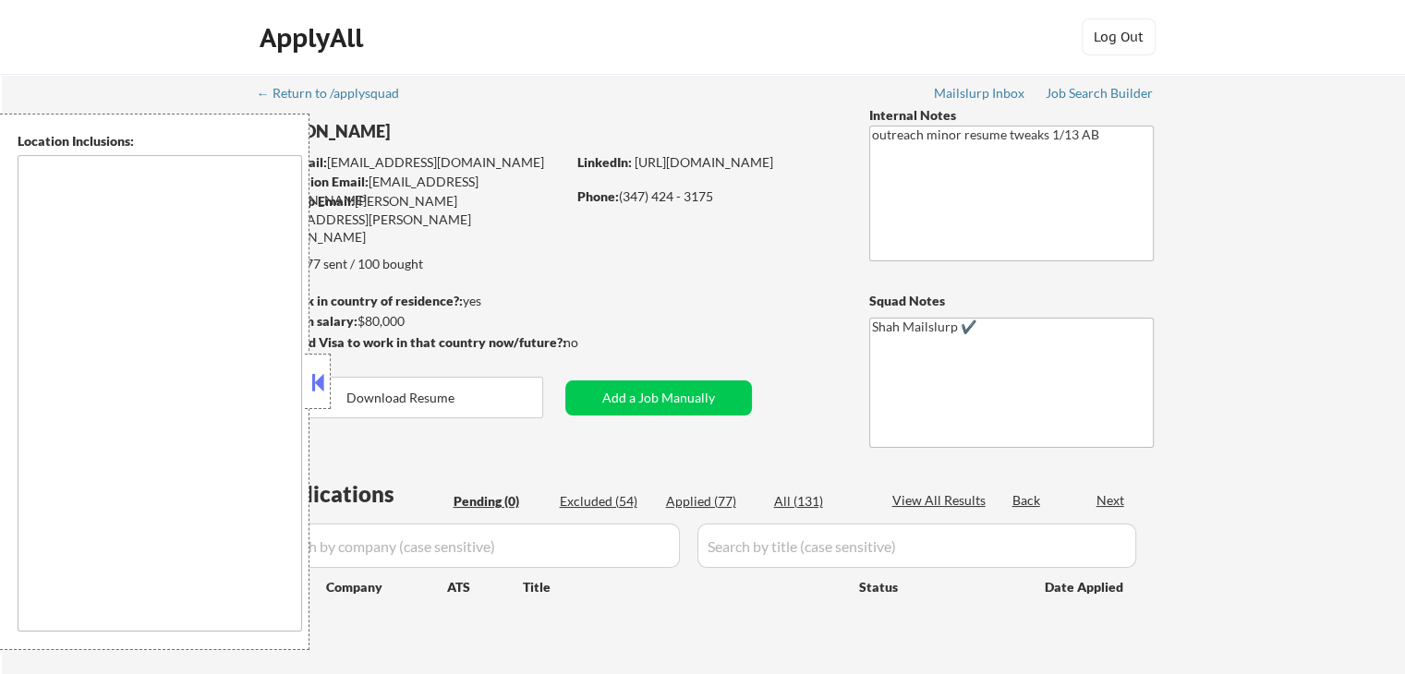
click at [318, 387] on button at bounding box center [318, 383] width 20 height 28
click at [314, 387] on button at bounding box center [318, 383] width 20 height 28
click at [501, 285] on div "← Return to /applysquad Mailslurp Inbox Job Search Builder [PERSON_NAME] User E…" at bounding box center [704, 374] width 922 height 601
click at [315, 377] on button at bounding box center [318, 383] width 20 height 28
click at [427, 278] on div "← Return to /applysquad Mailslurp Inbox Job Search Builder John Deliso User Ema…" at bounding box center [704, 374] width 922 height 601
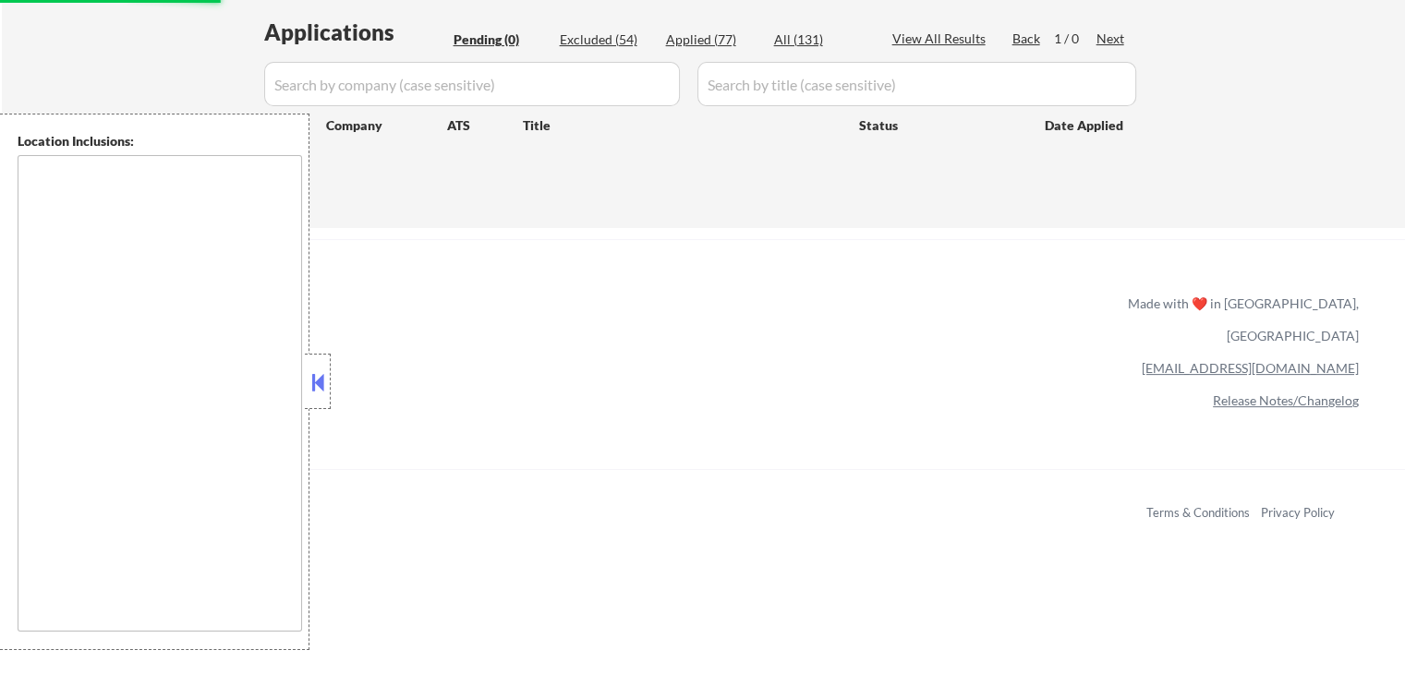
click at [323, 373] on button at bounding box center [318, 383] width 20 height 28
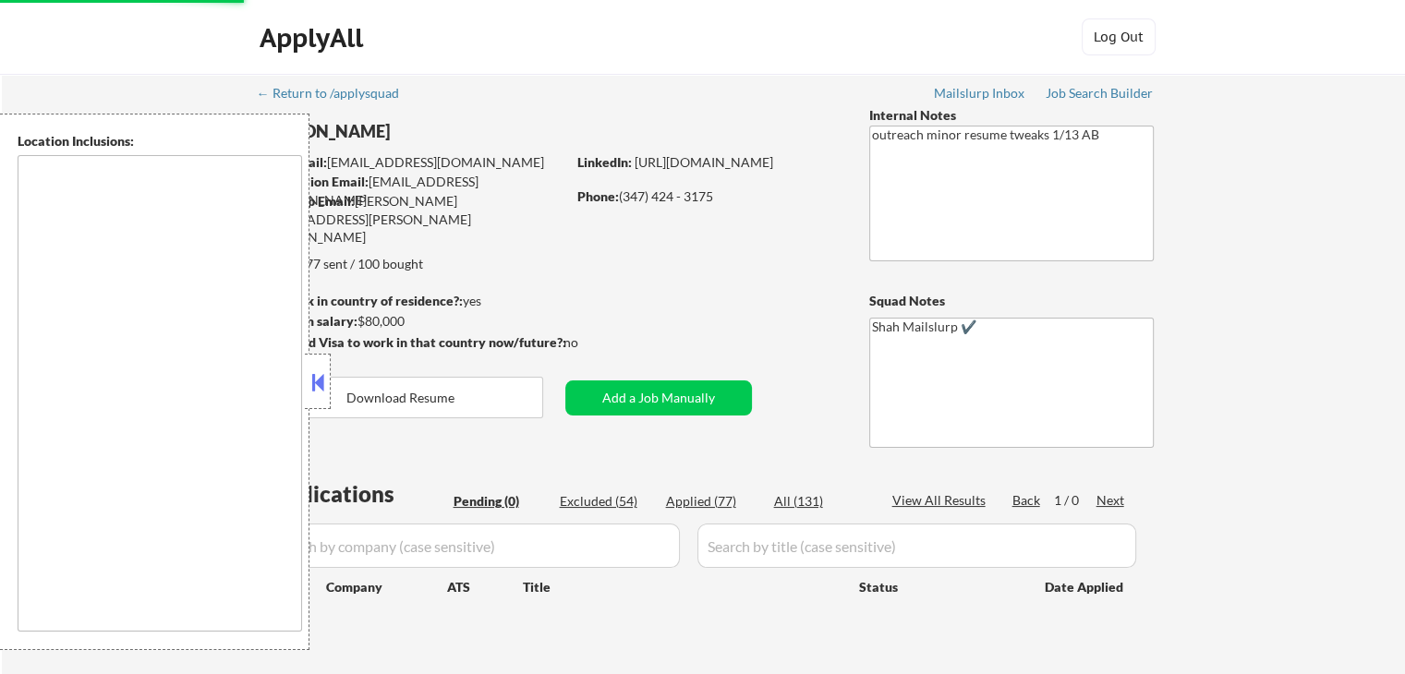
click at [137, 84] on div "← Return to /applysquad Mailslurp Inbox Job Search Builder John Deliso User Ema…" at bounding box center [703, 382] width 1403 height 616
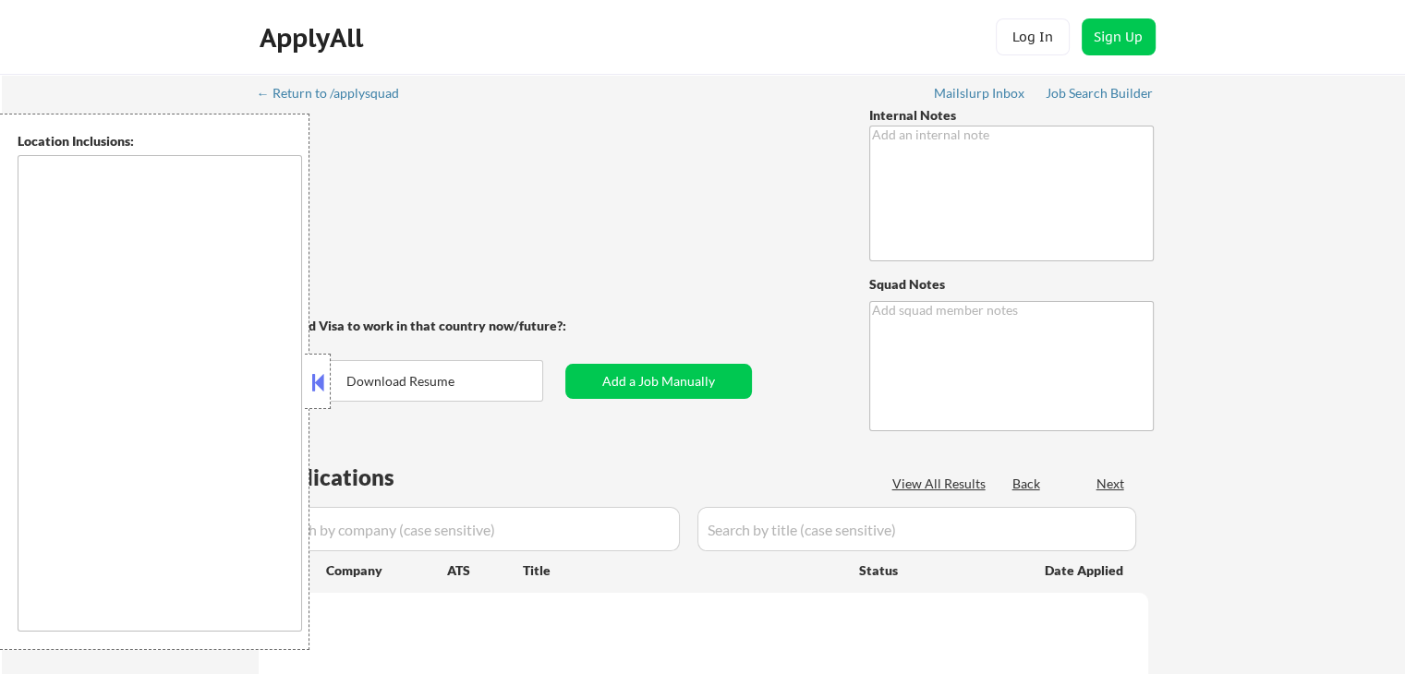
type textarea "outreach minor resume tweaks 1/13 AB"
type textarea "Shah Mailslurp ✔️"
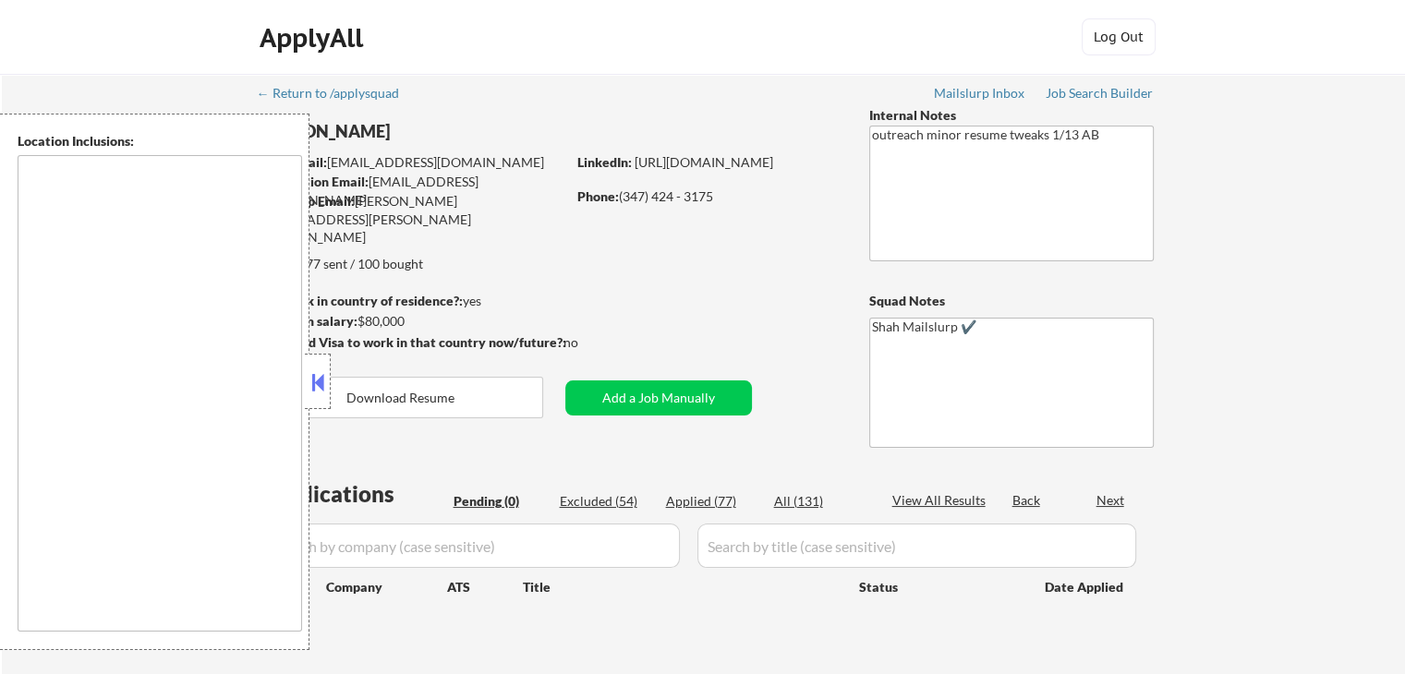
type textarea "[GEOGRAPHIC_DATA], [GEOGRAPHIC_DATA] [GEOGRAPHIC_DATA], [GEOGRAPHIC_DATA] [GEOG…"
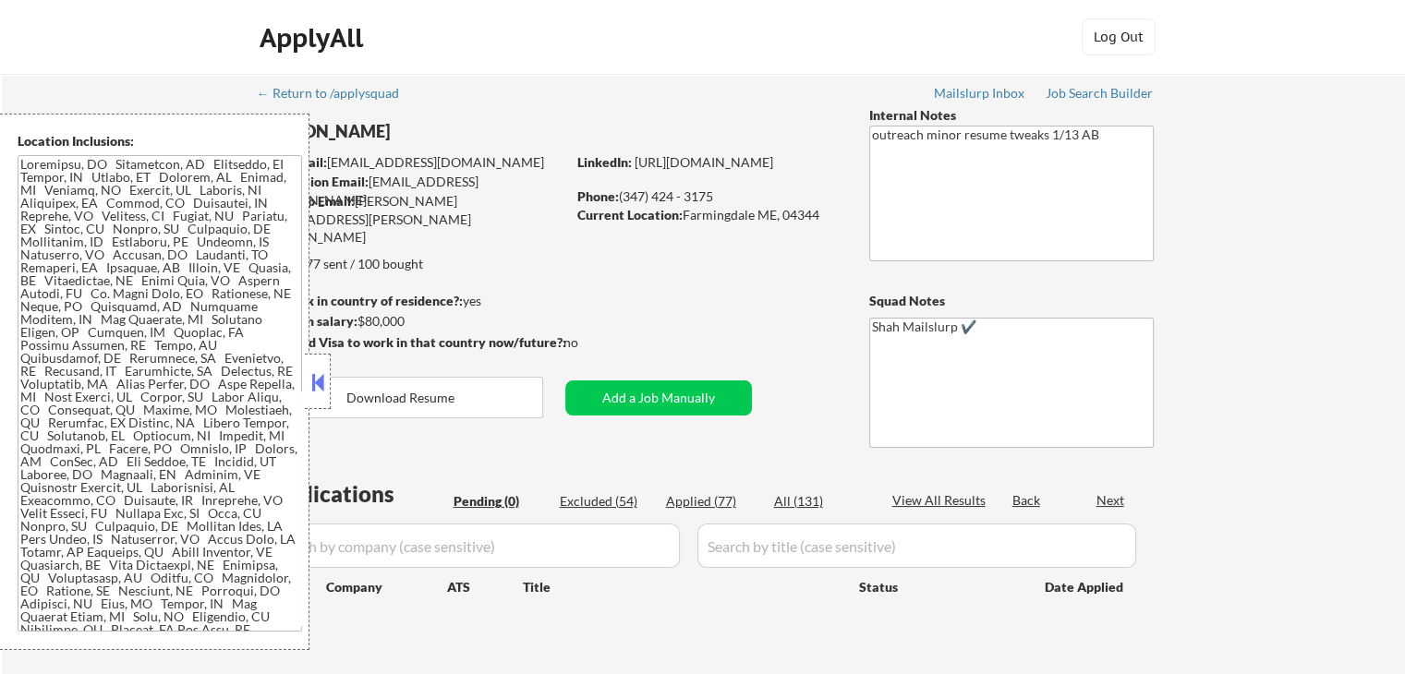
click at [315, 388] on button at bounding box center [318, 383] width 20 height 28
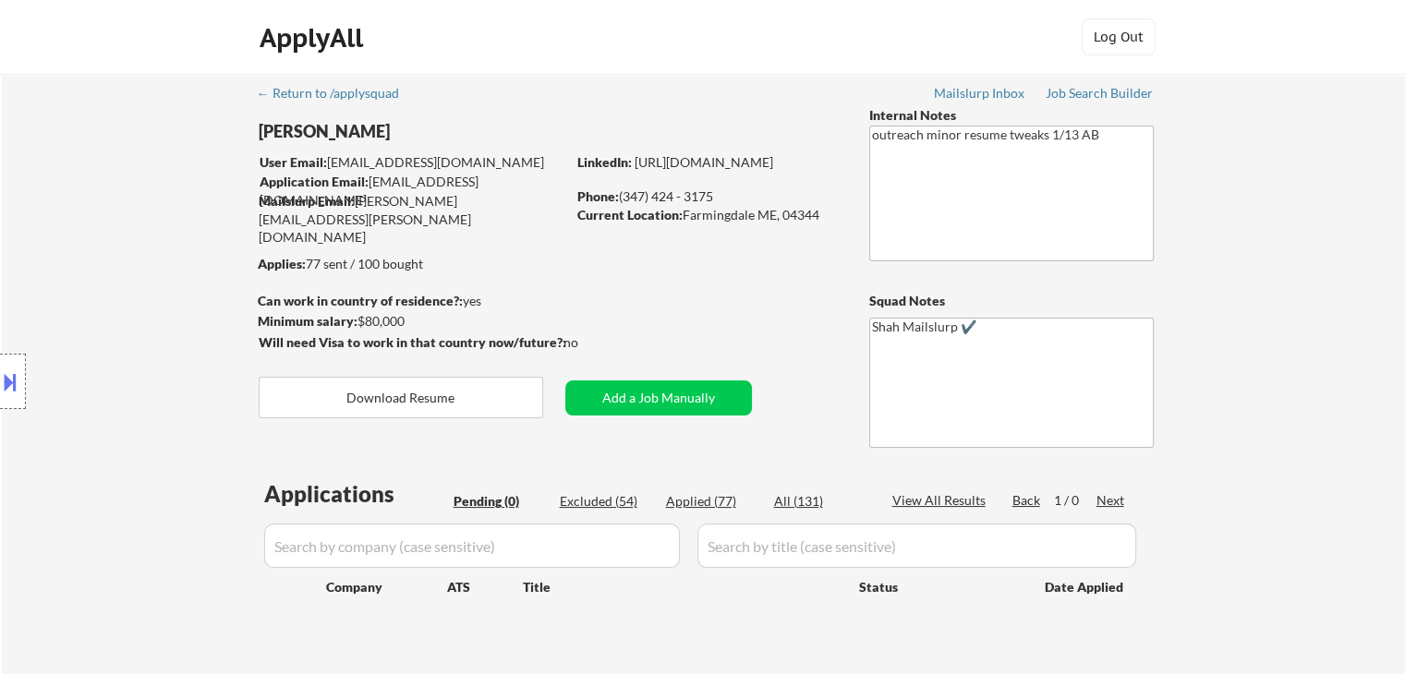
click at [115, 297] on div "Location Inclusions:" at bounding box center [165, 382] width 331 height 537
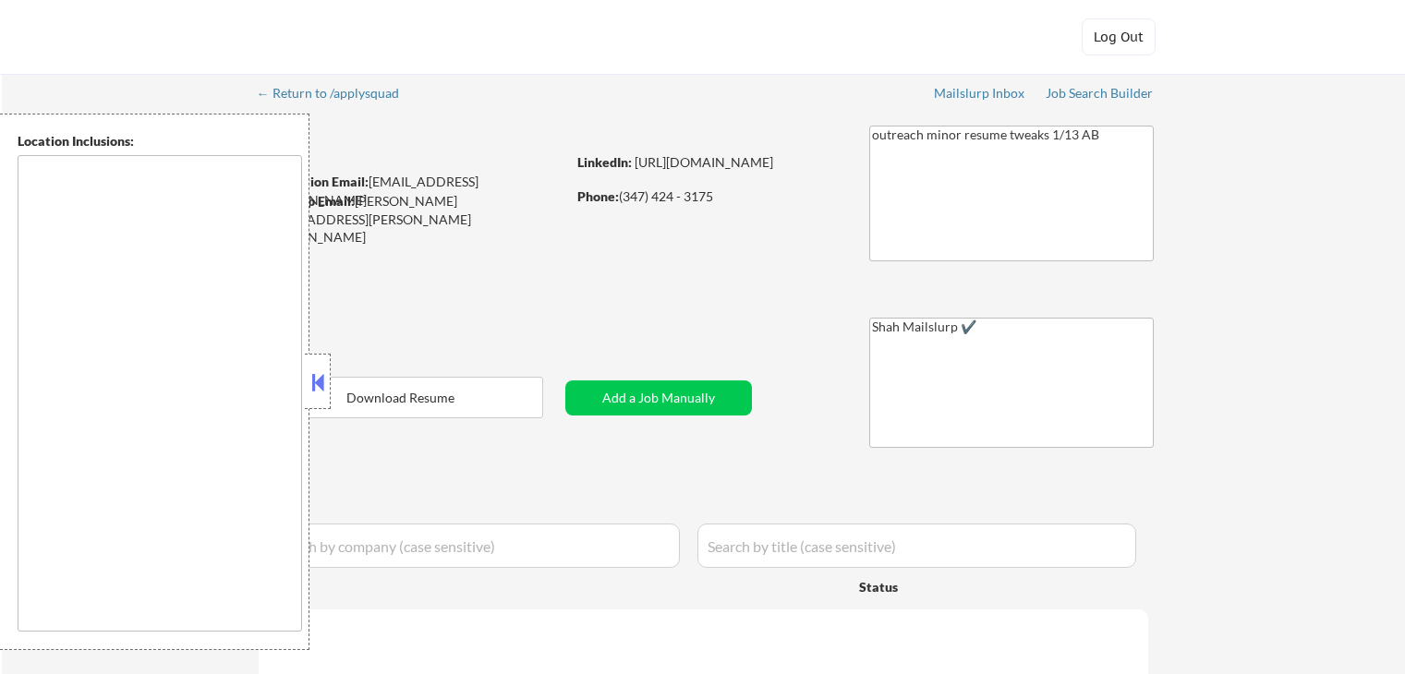
select select ""applied""
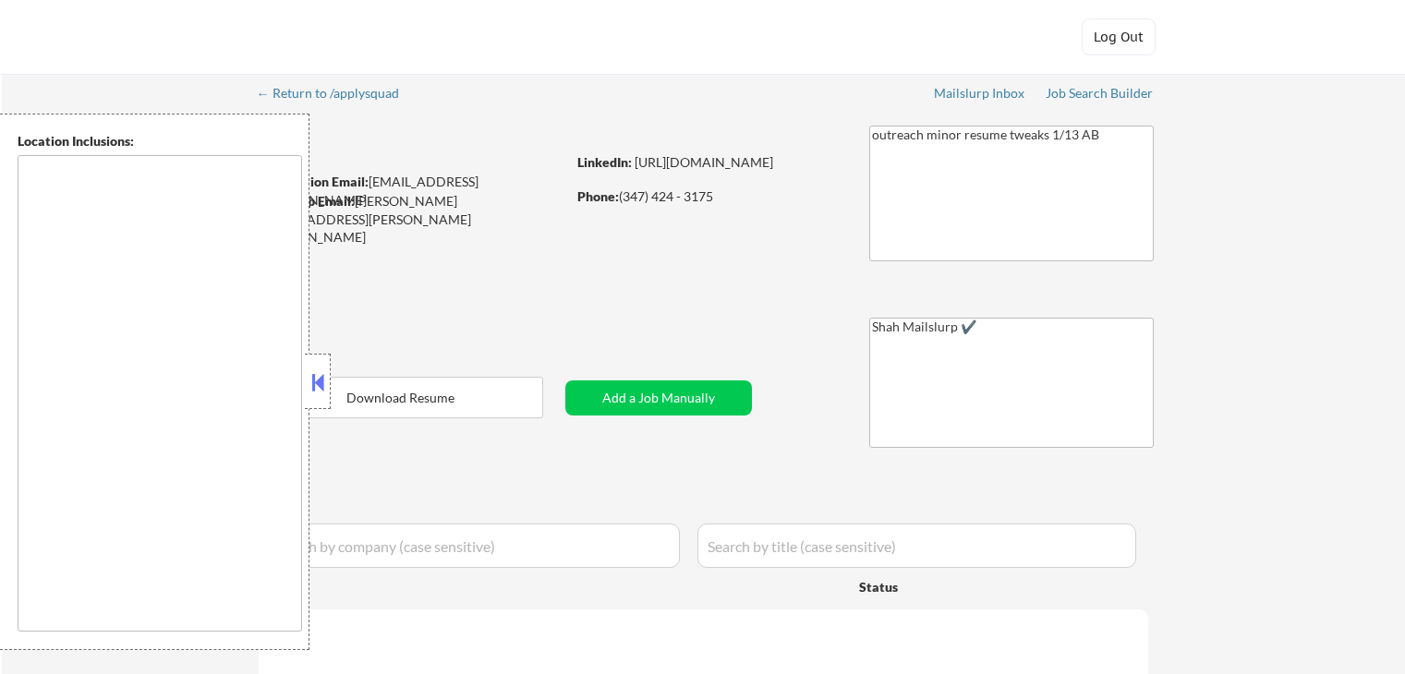
select select ""applied""
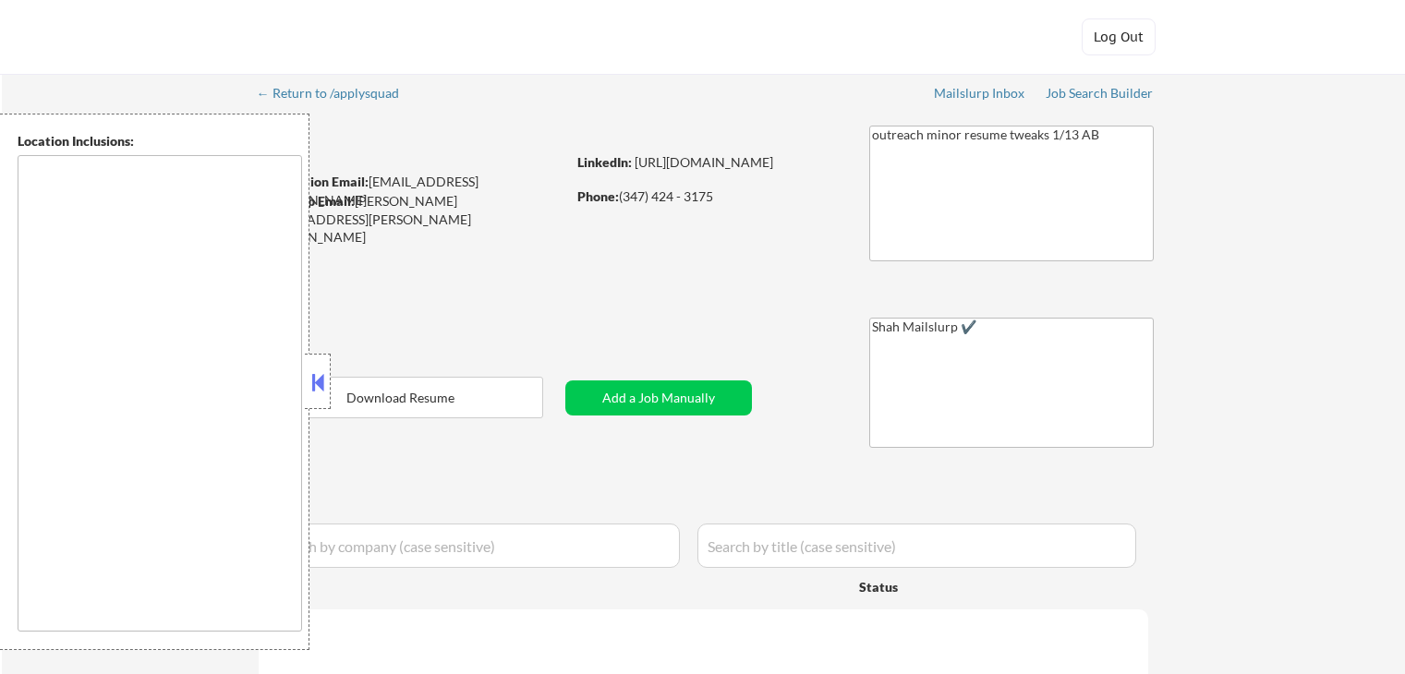
select select ""applied""
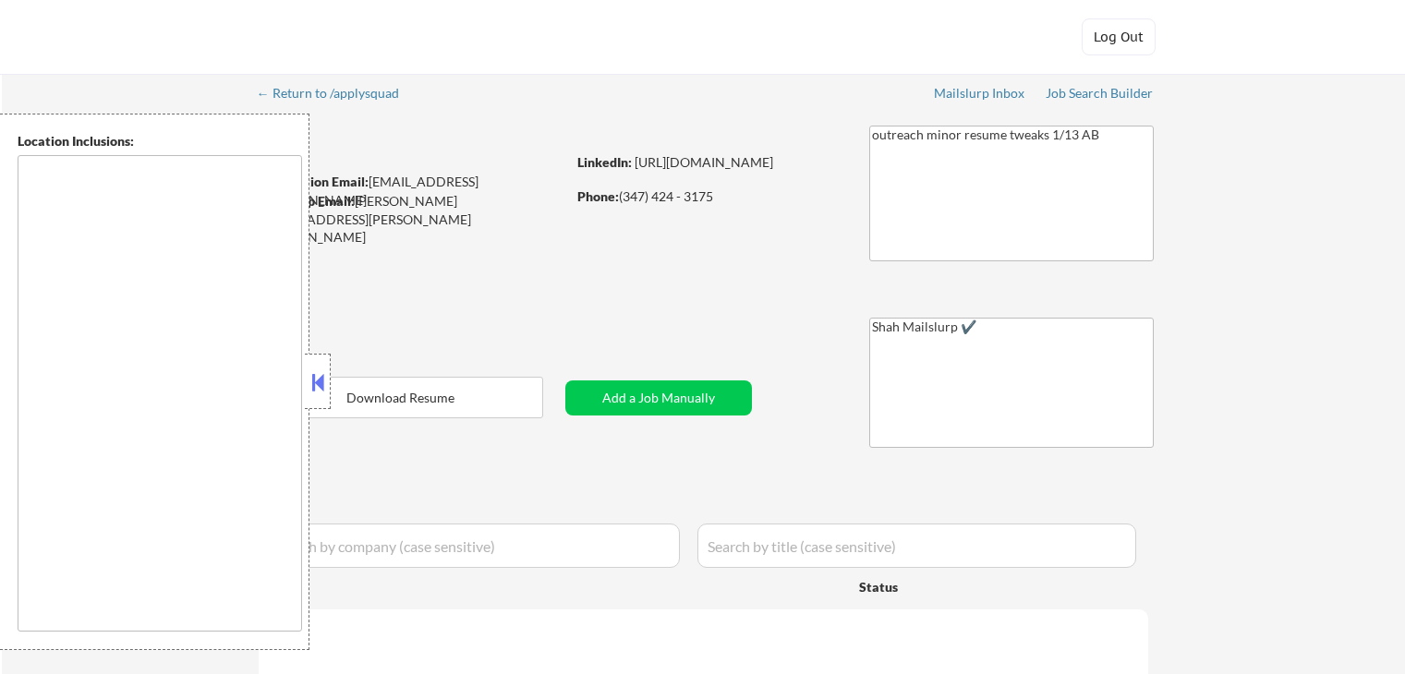
select select ""applied""
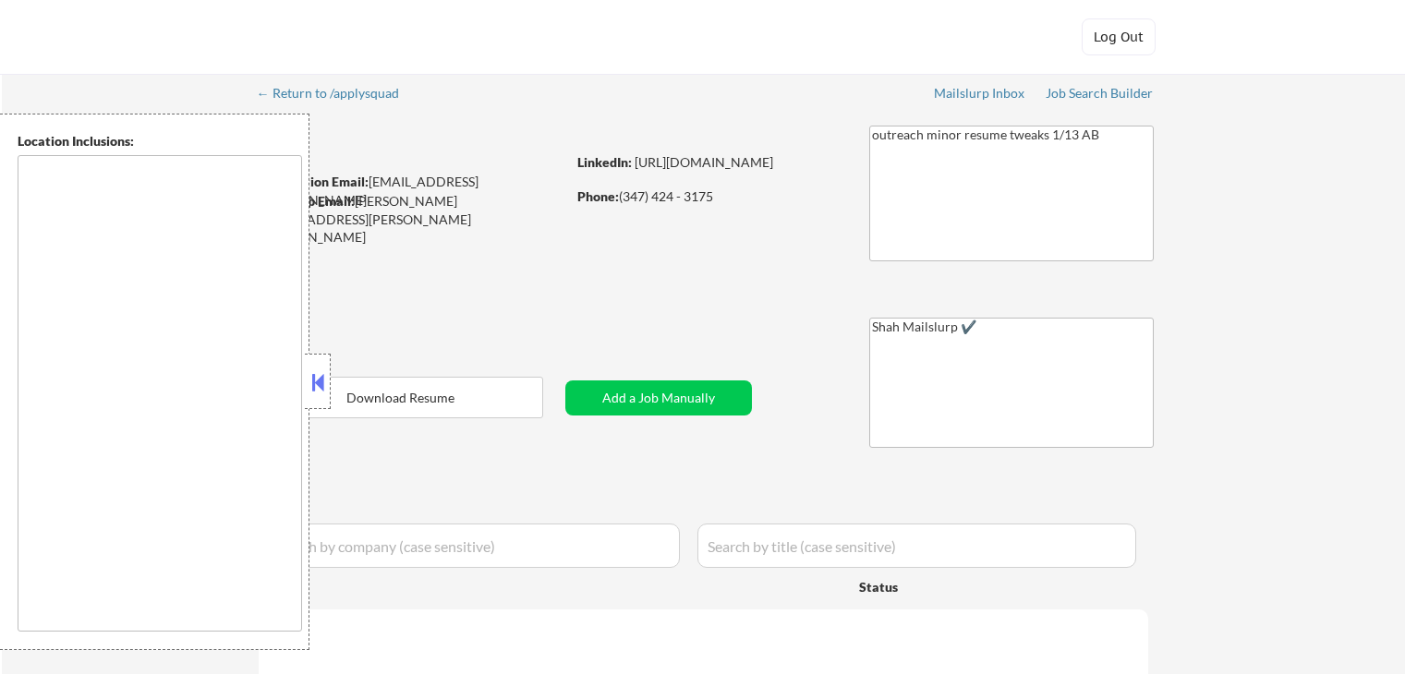
select select ""applied""
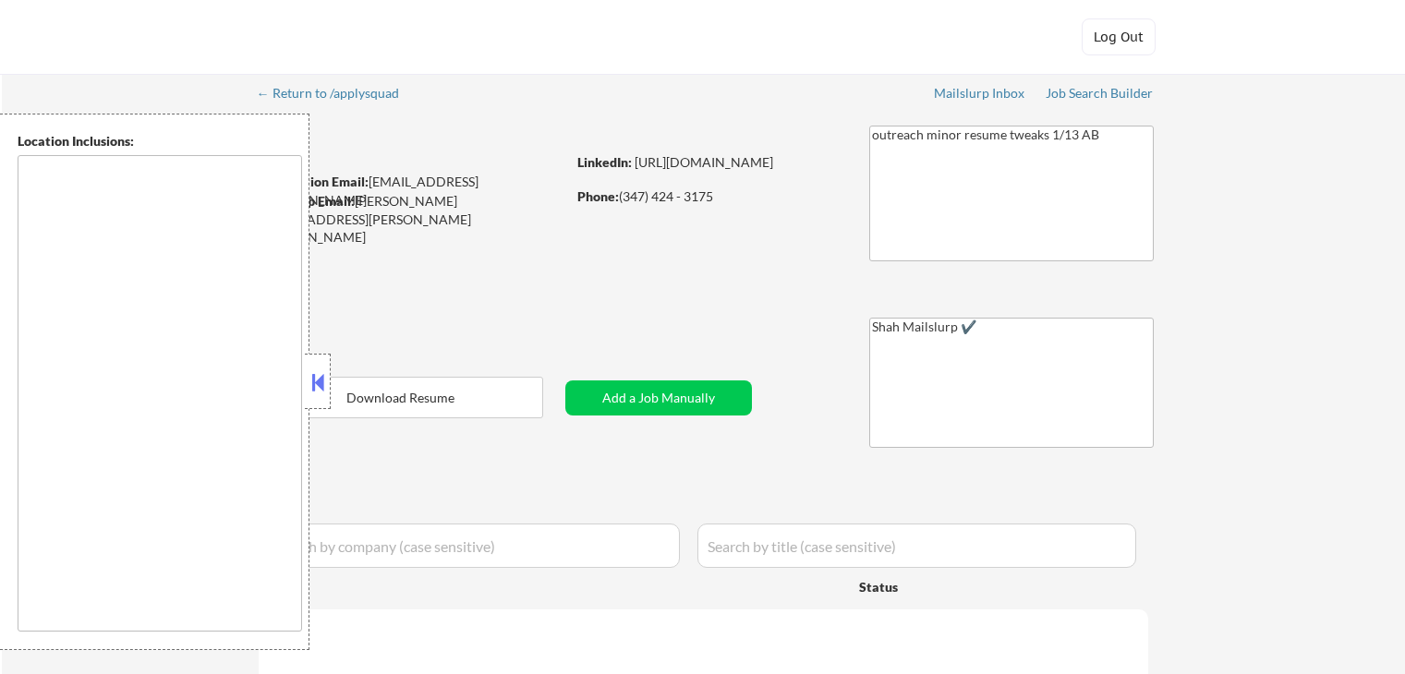
select select ""applied""
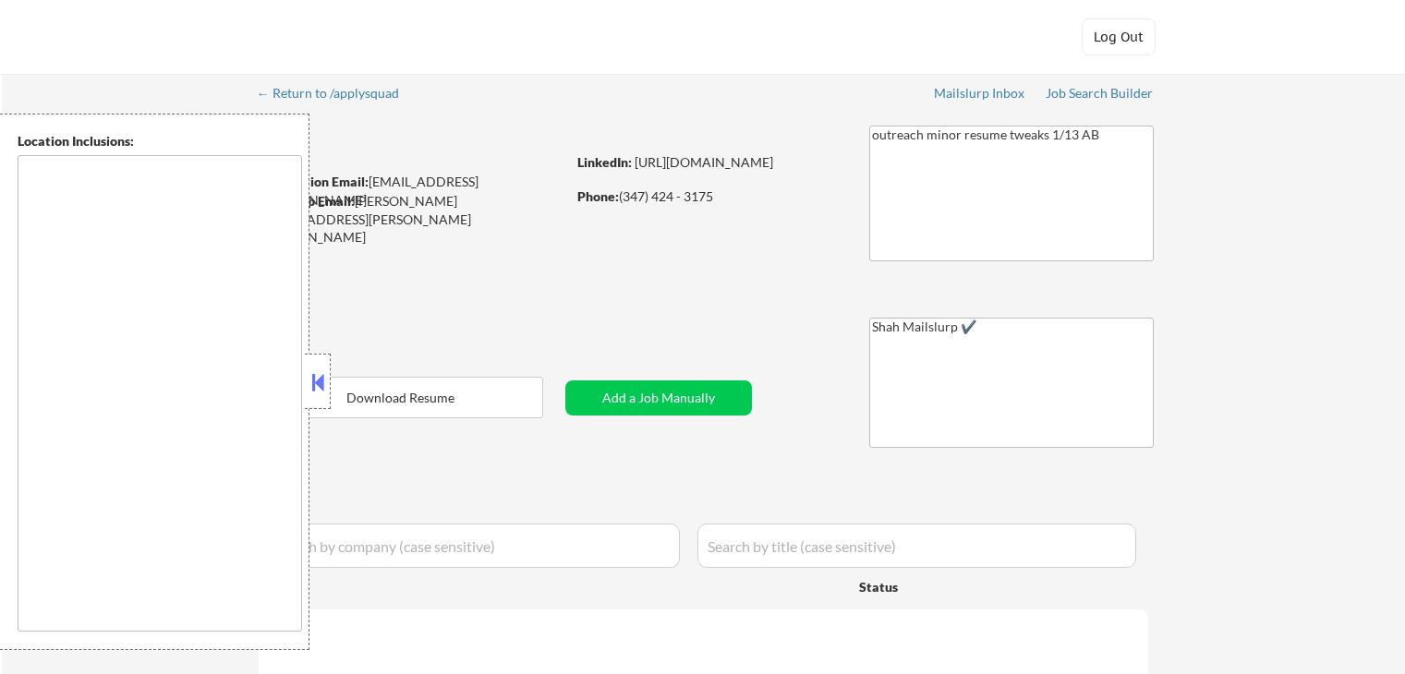
select select ""applied""
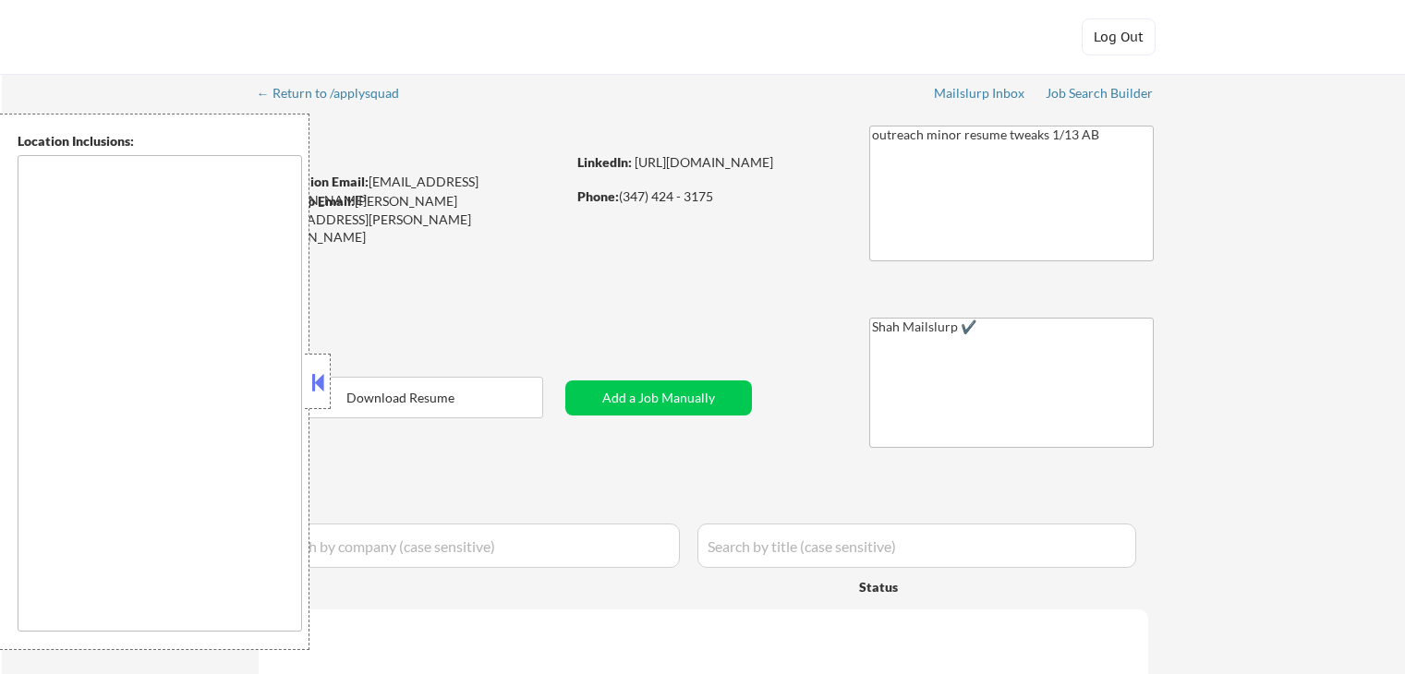
select select ""applied""
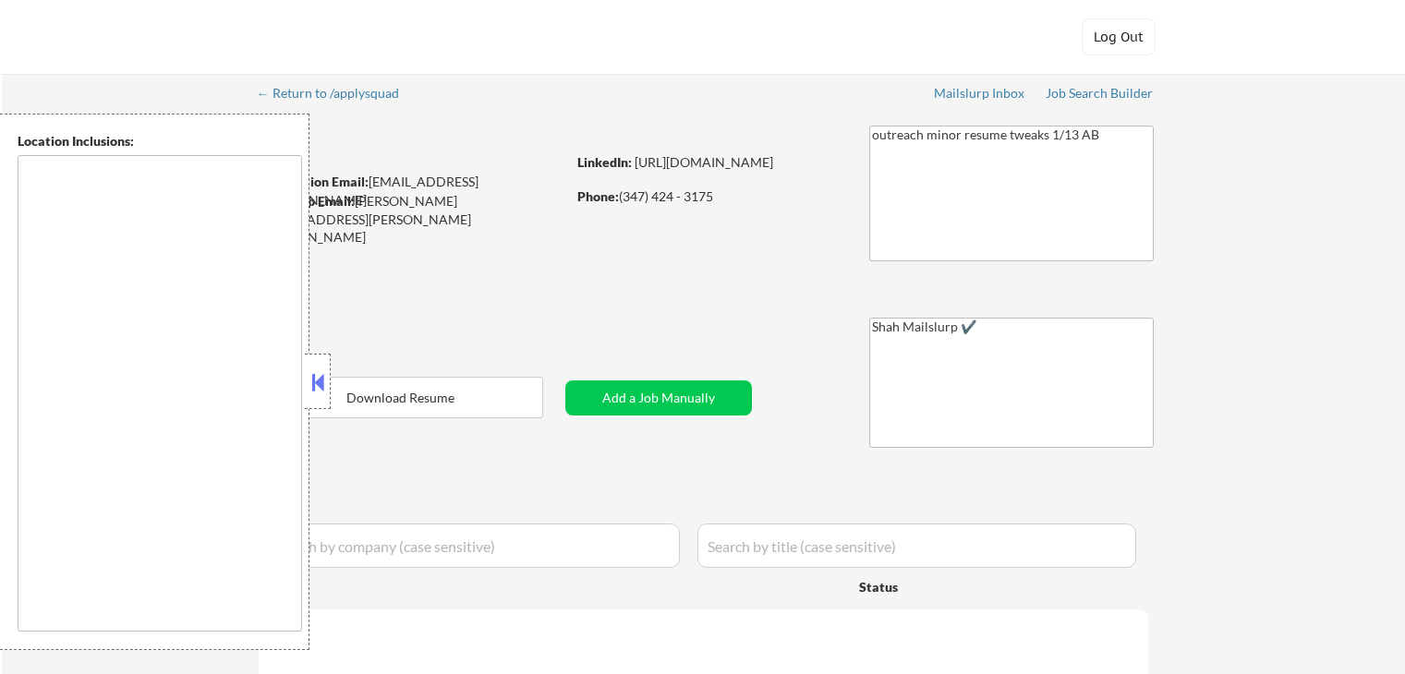
select select ""applied""
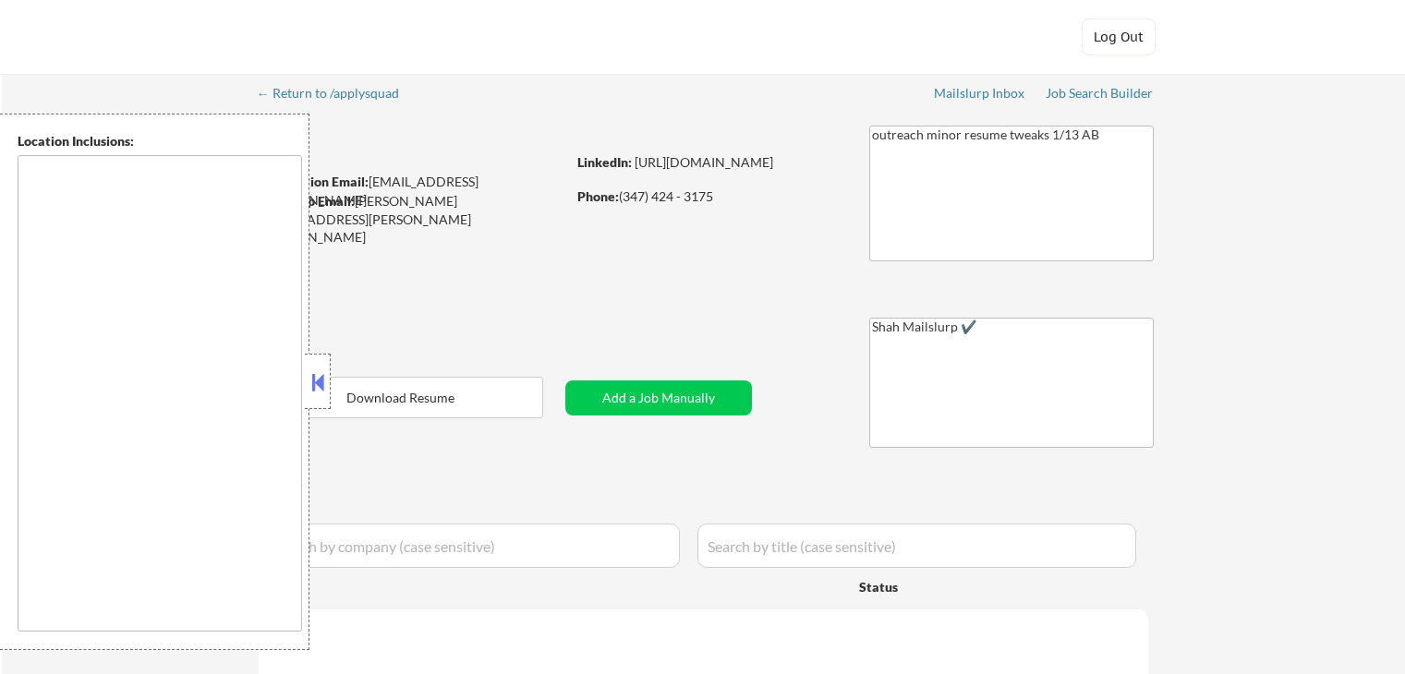
select select ""applied""
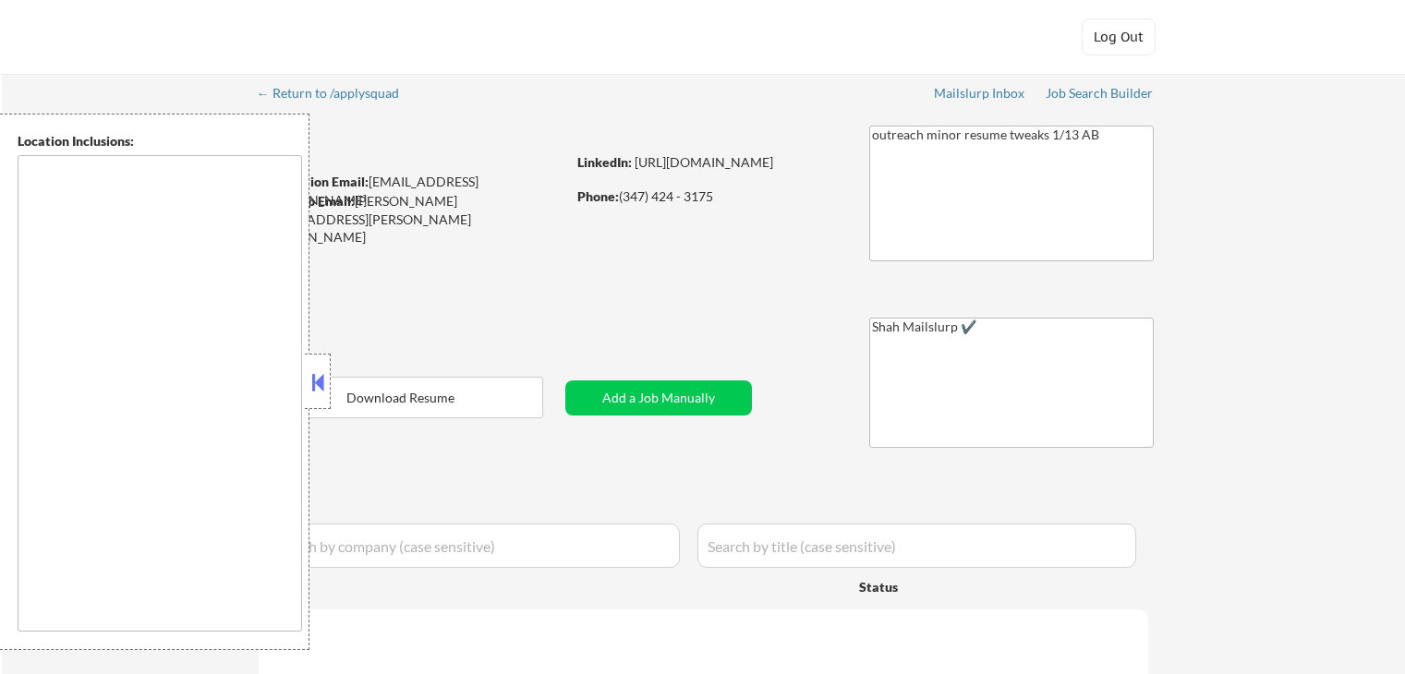
select select ""applied""
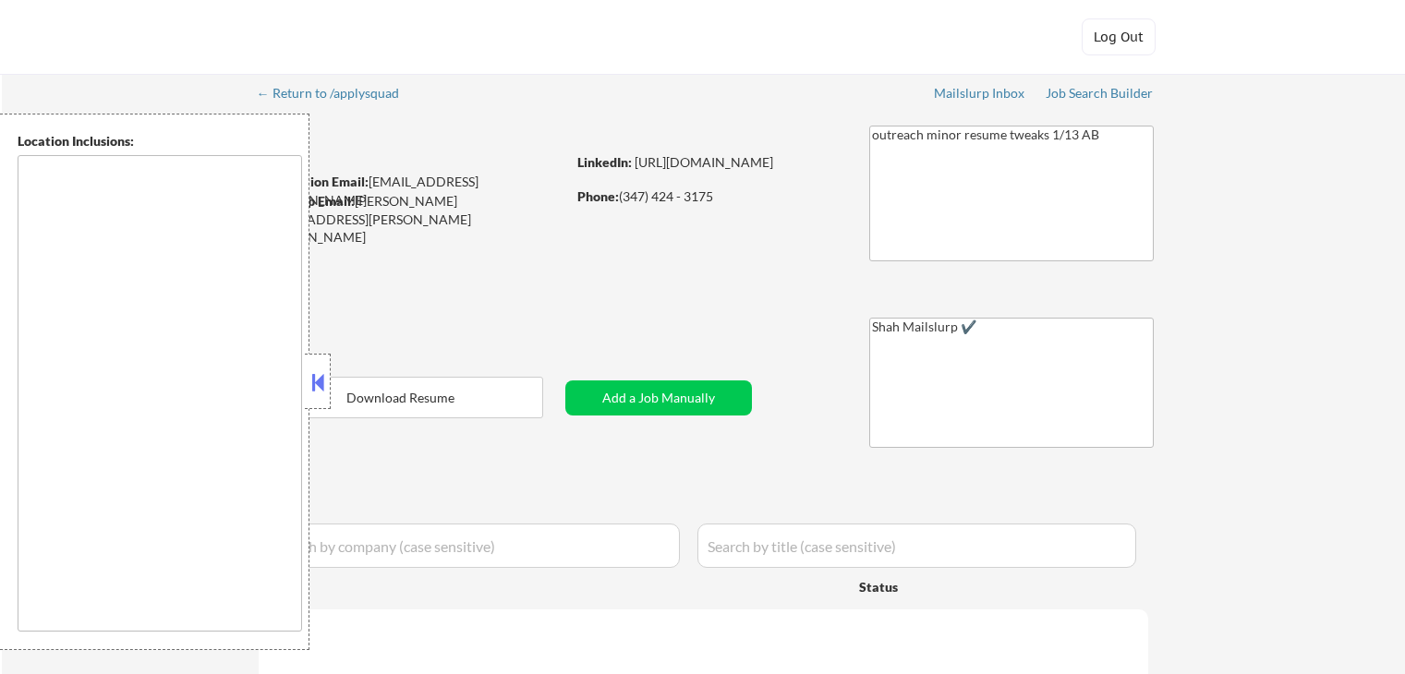
select select ""applied""
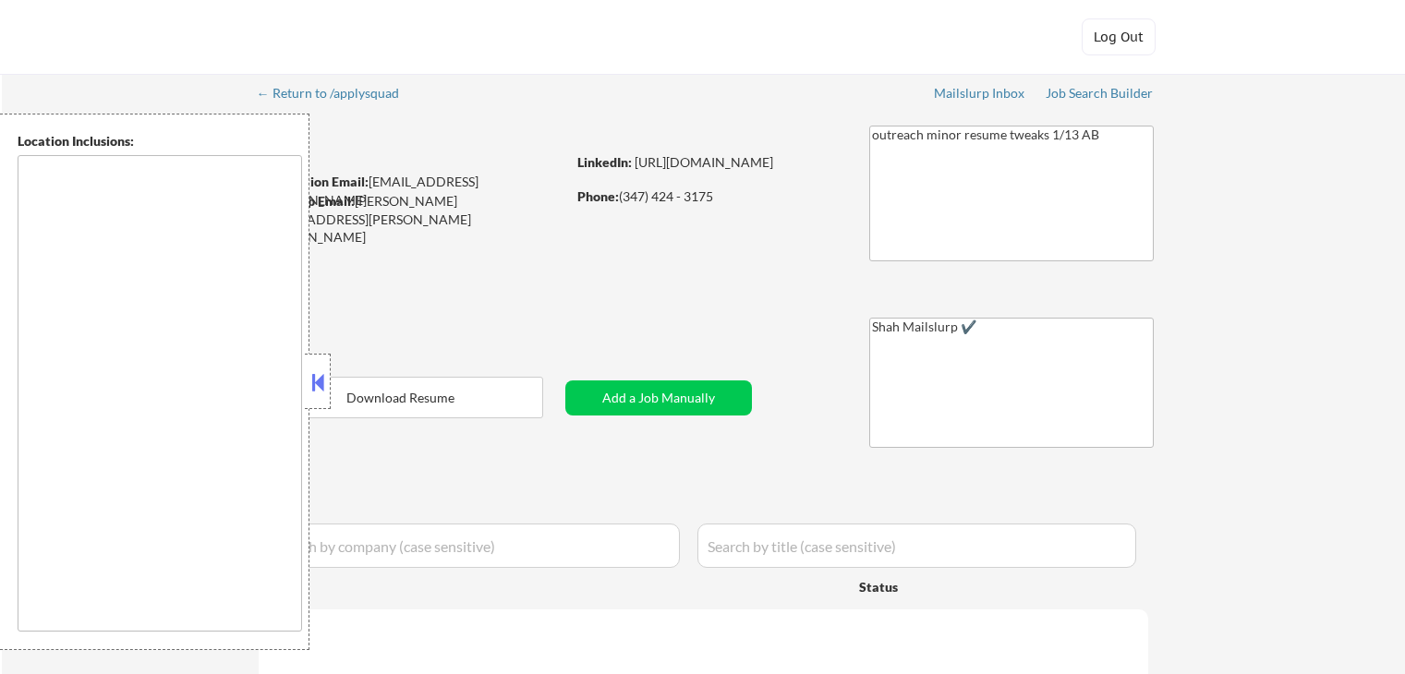
select select ""applied""
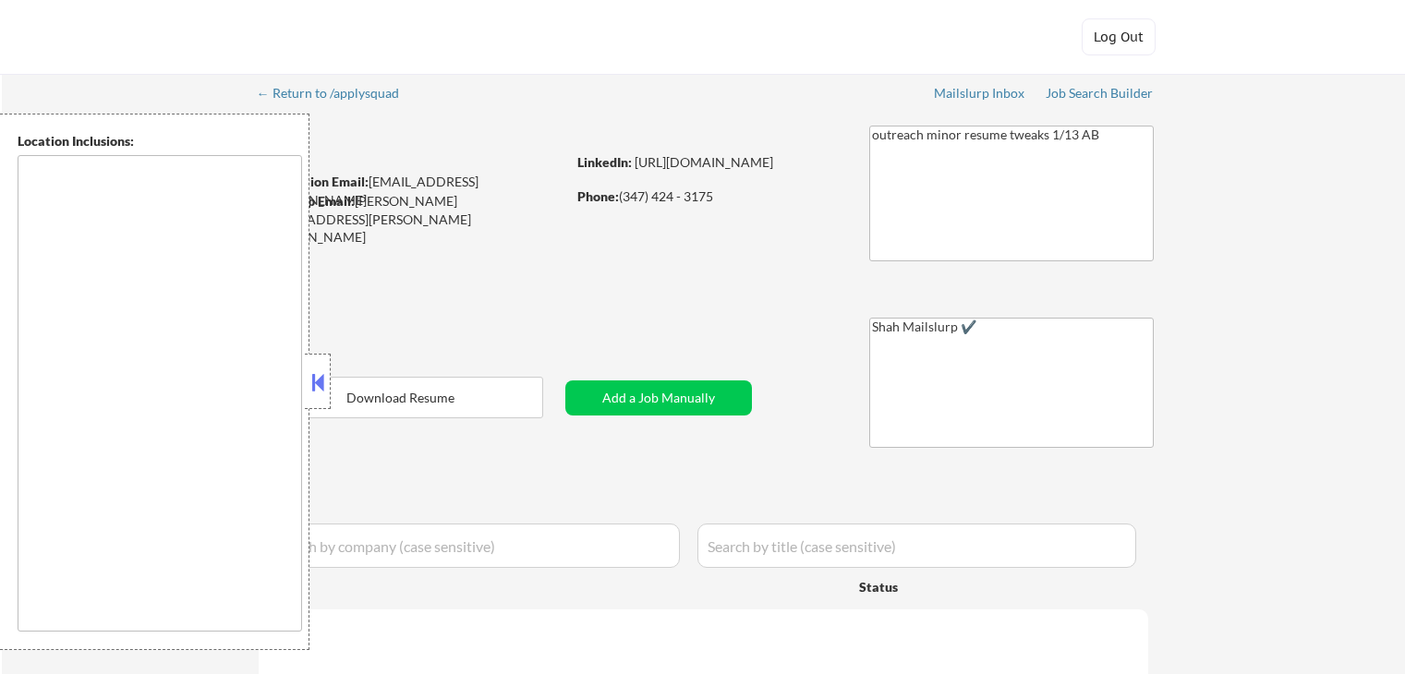
select select ""applied""
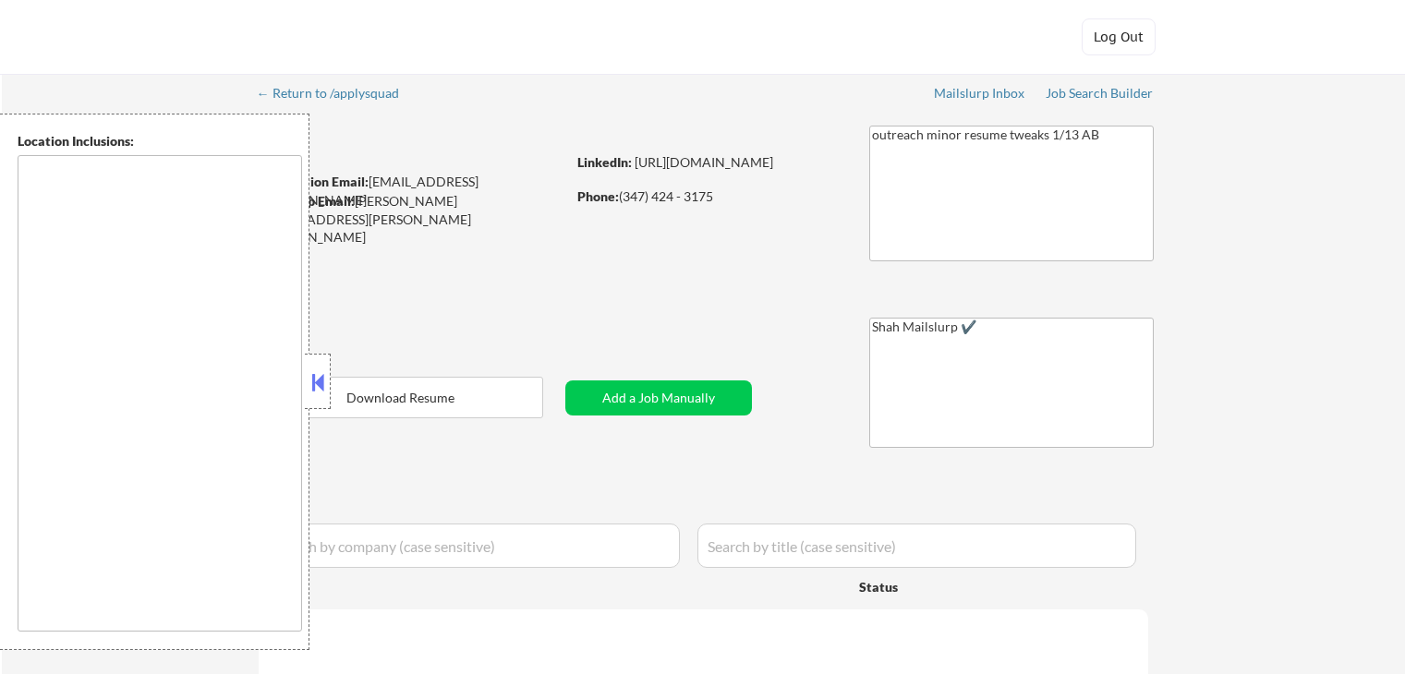
select select ""applied""
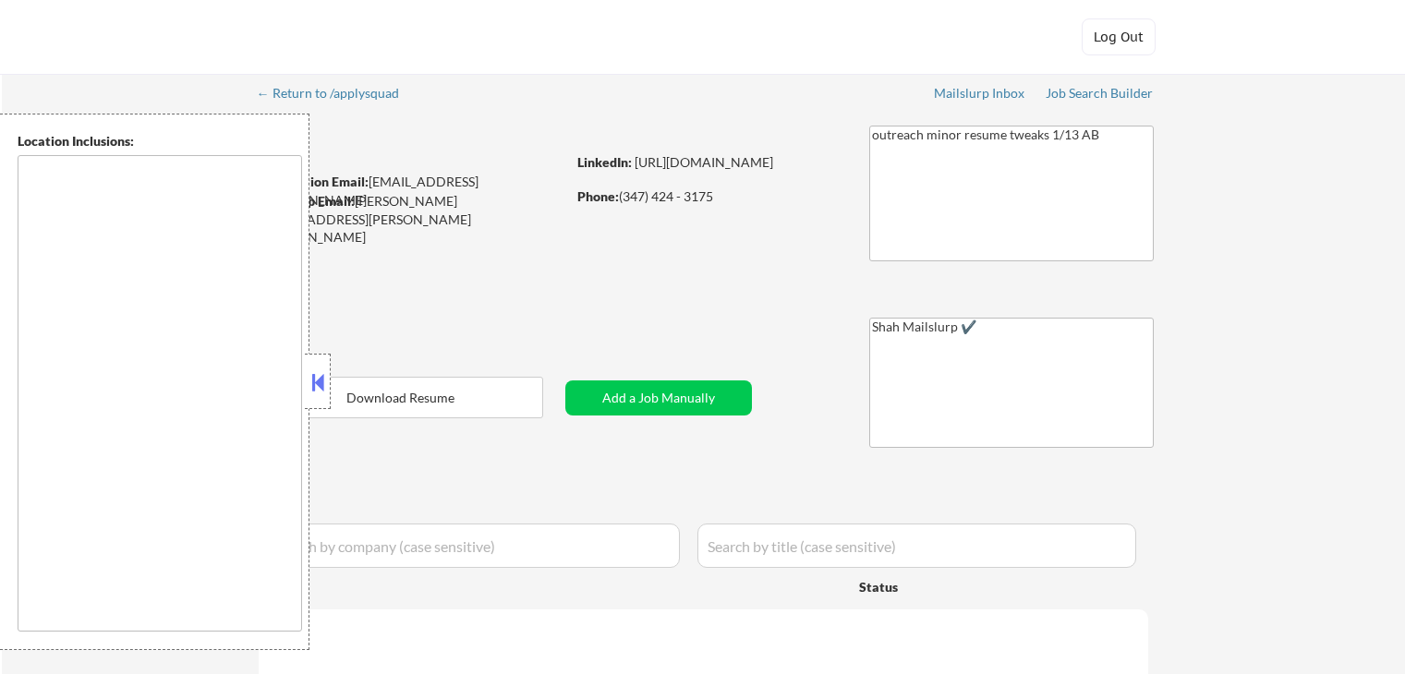
select select ""applied""
select select ""excluded__location_""
select select ""excluded__expired_""
select select ""excluded__location_""
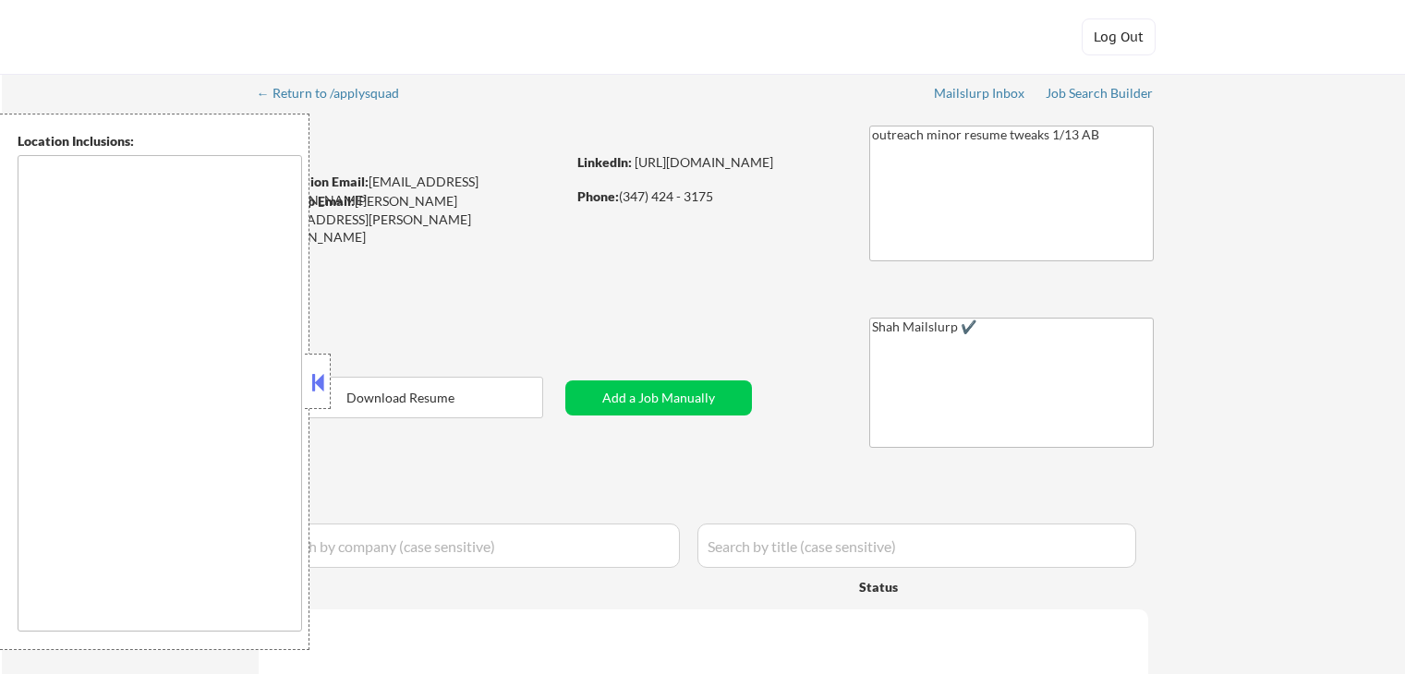
select select ""excluded__location_""
select select ""excluded""
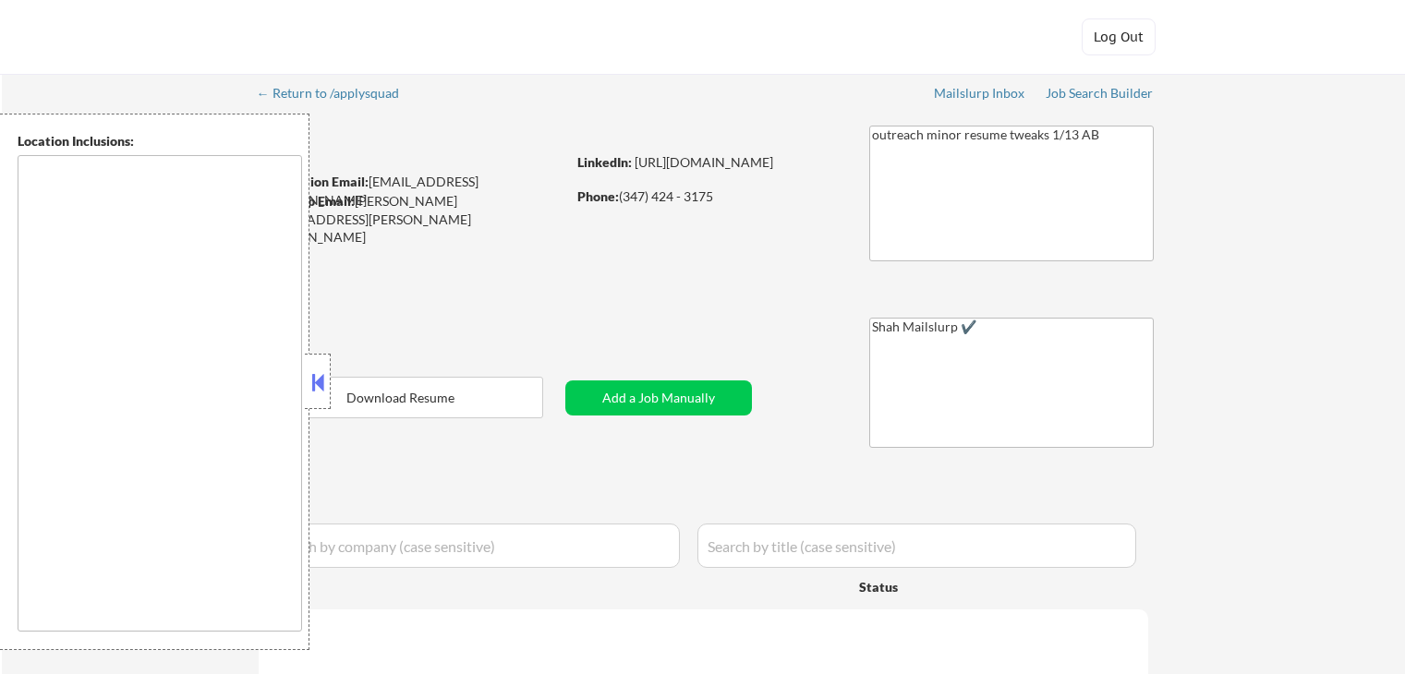
select select ""excluded__other_""
select select ""excluded__expired_""
select select ""excluded""
select select ""excluded__location_""
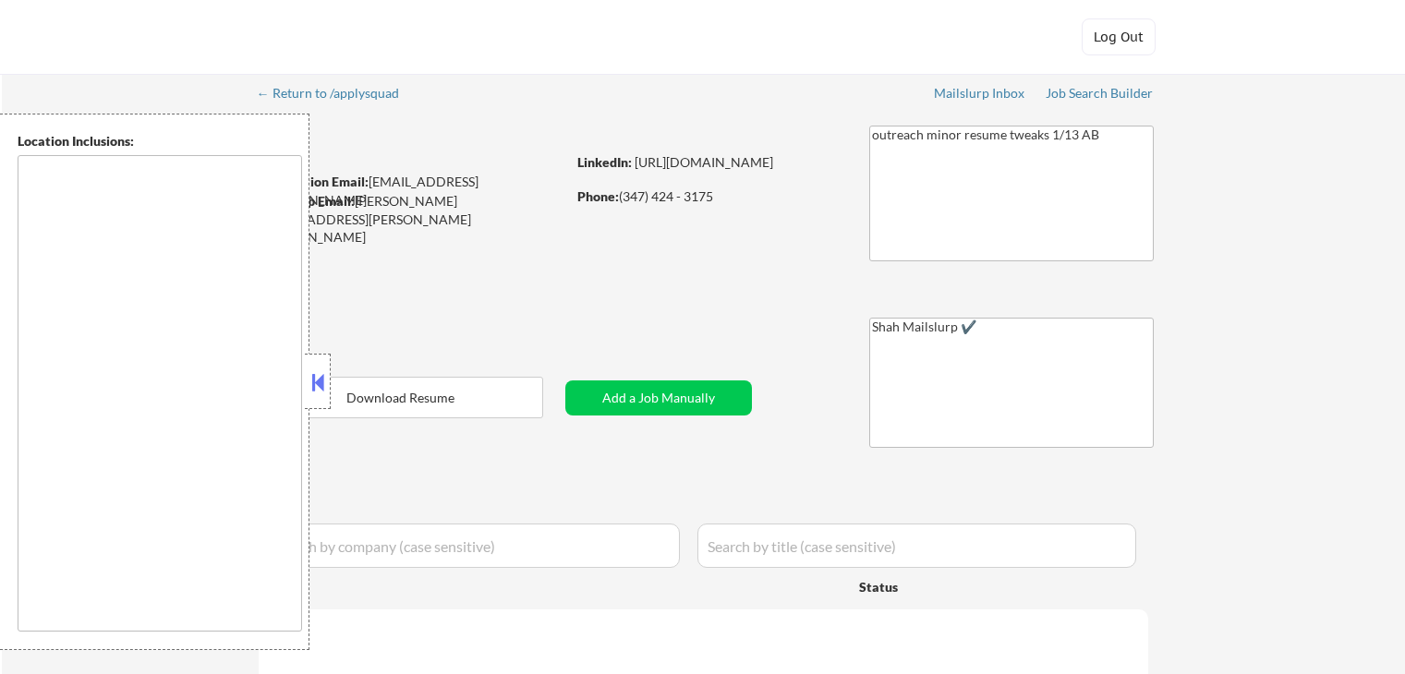
select select ""excluded__expired_""
select select ""excluded""
select select ""excluded__expired_""
select select ""excluded""
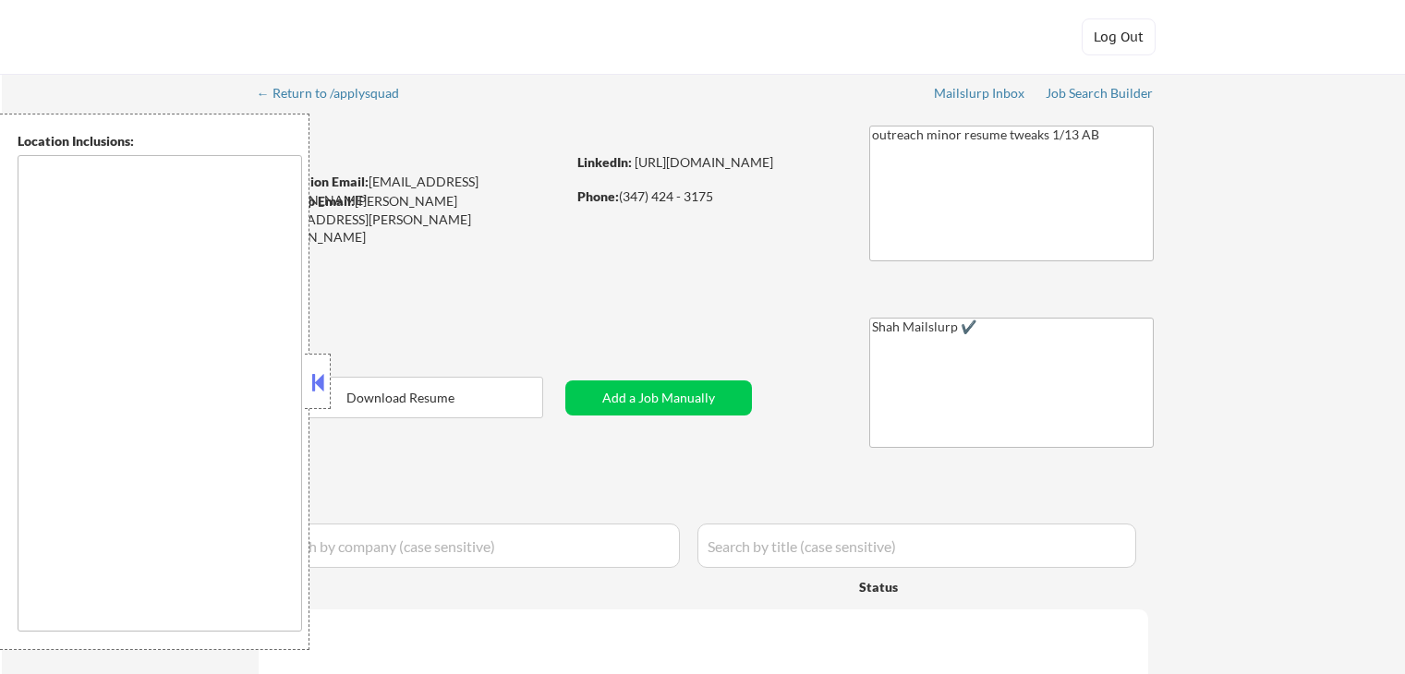
select select ""excluded__location_""
select select ""excluded""
select select ""excluded__expired_""
select select ""excluded__location_""
select select ""excluded""
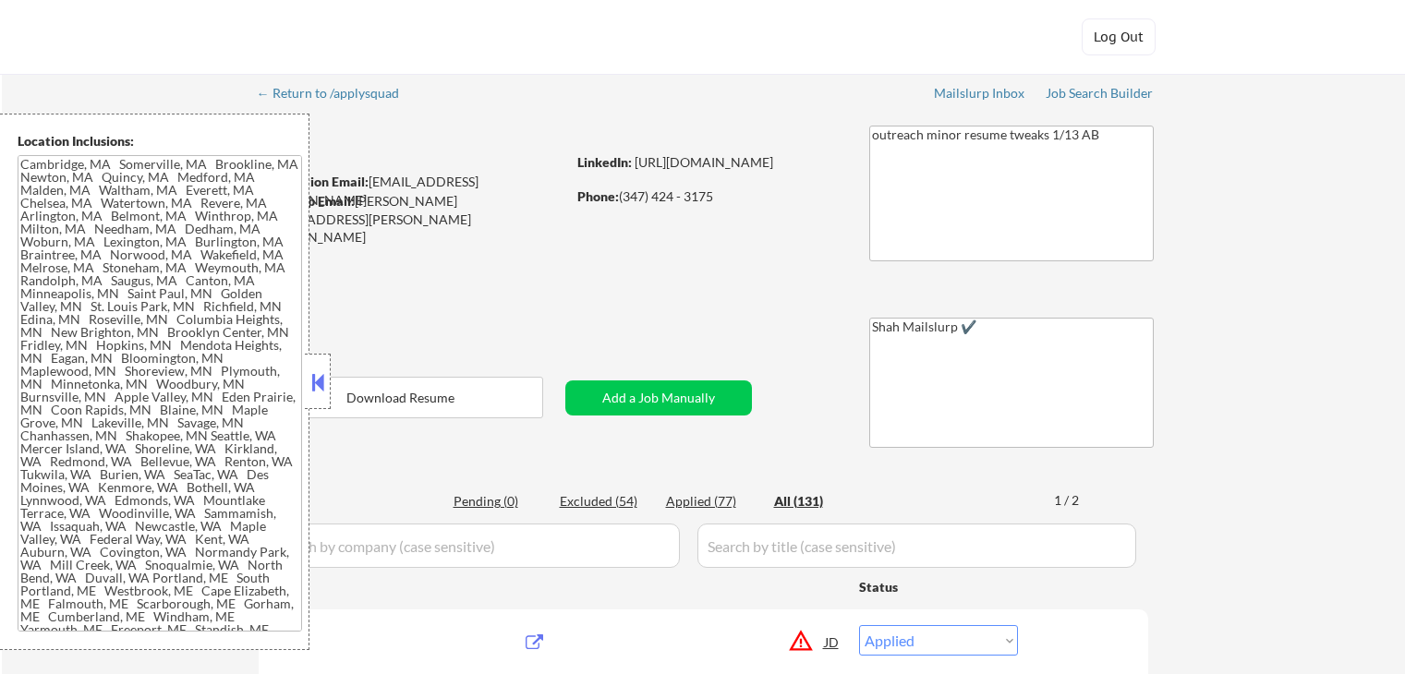
type textarea "[GEOGRAPHIC_DATA], [GEOGRAPHIC_DATA] [GEOGRAPHIC_DATA], [GEOGRAPHIC_DATA] [GEOG…"
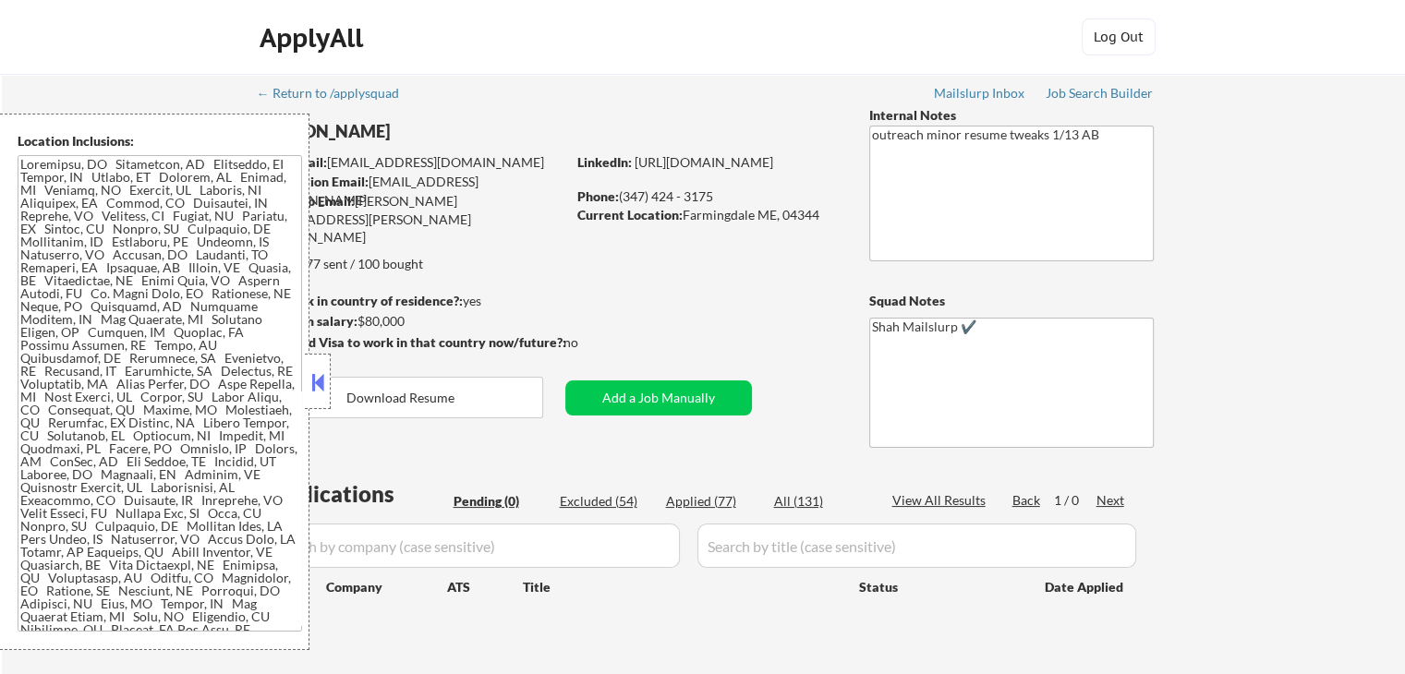
click at [488, 288] on div "← Return to /applysquad Mailslurp Inbox Job Search Builder John Deliso User Ema…" at bounding box center [704, 374] width 922 height 601
click at [312, 373] on button at bounding box center [318, 383] width 20 height 28
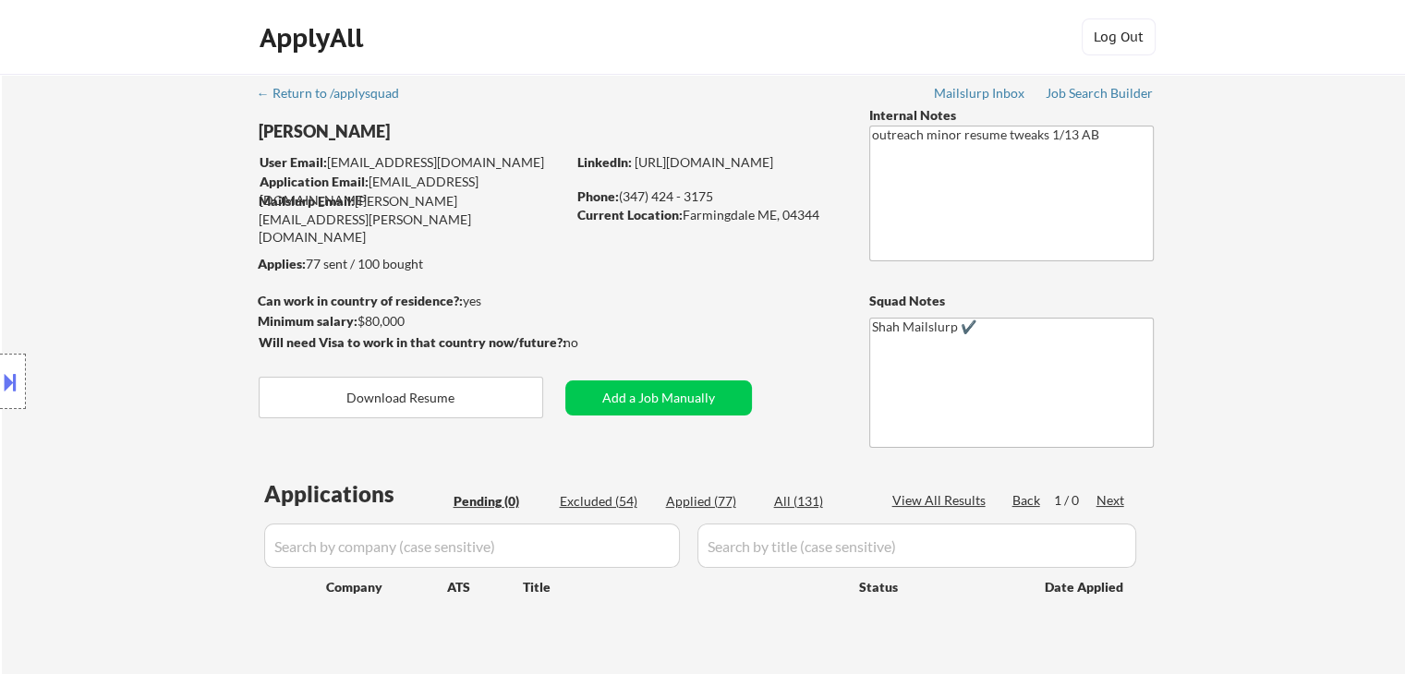
click at [687, 266] on div "← Return to /applysquad Mailslurp Inbox Job Search Builder John Deliso User Ema…" at bounding box center [704, 374] width 922 height 601
drag, startPoint x: 183, startPoint y: 239, endPoint x: 176, endPoint y: 220, distance: 20.8
click at [183, 237] on div "Location Inclusions:" at bounding box center [165, 382] width 331 height 537
click at [78, 133] on div "Location Inclusions:" at bounding box center [165, 382] width 331 height 537
